Goal: Register for event/course

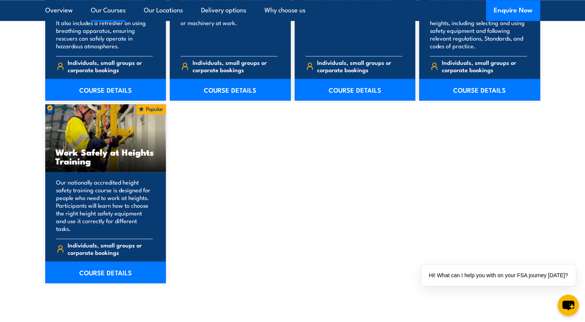
scroll to position [966, 0]
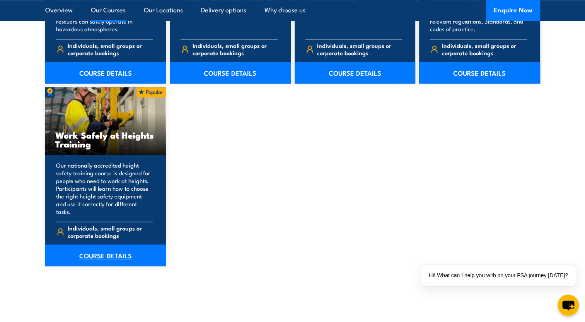
click at [96, 245] on link "COURSE DETAILS" at bounding box center [105, 256] width 121 height 22
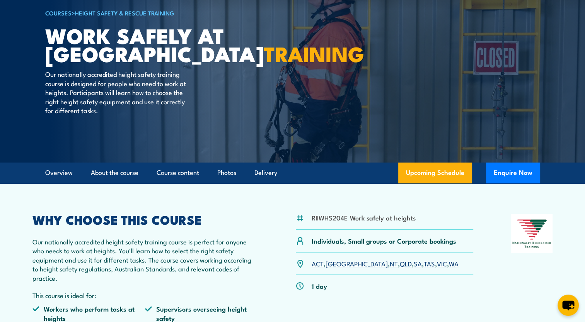
scroll to position [77, 0]
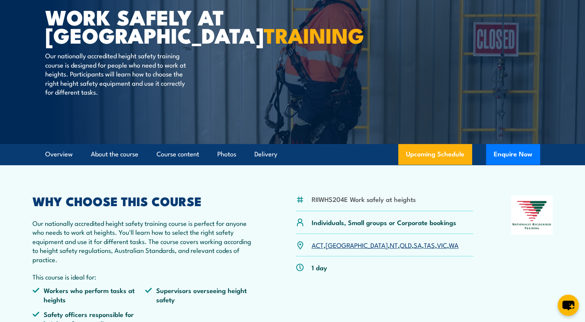
click at [413, 246] on link "SA" at bounding box center [417, 244] width 8 height 9
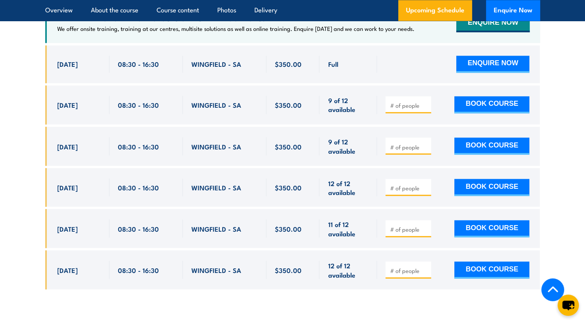
scroll to position [1345, 0]
